Goal: Information Seeking & Learning: Learn about a topic

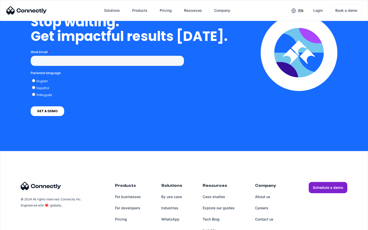
scroll to position [1296, 0]
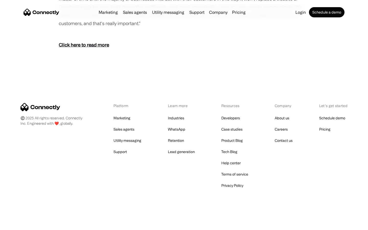
scroll to position [737, 0]
